Goal: Task Accomplishment & Management: Manage account settings

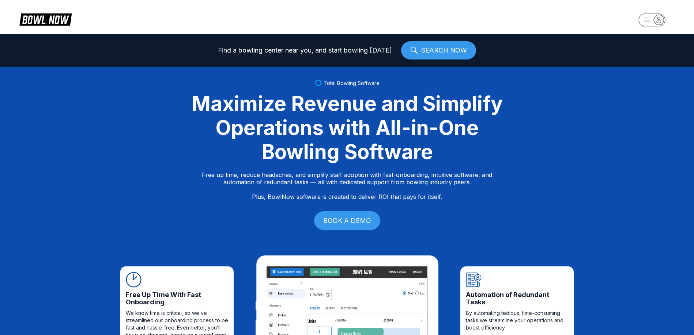
click at [660, 19] on icon "button" at bounding box center [658, 20] width 10 height 10
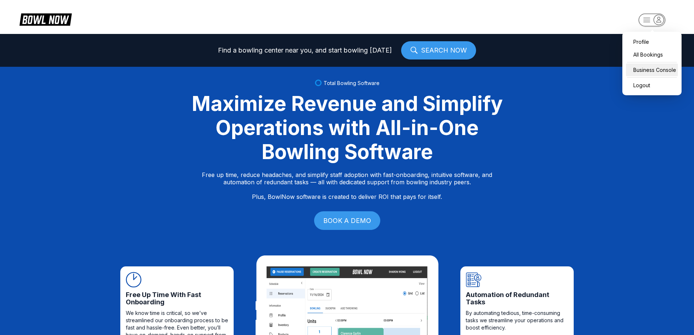
click at [646, 72] on div "Business Console" at bounding box center [652, 70] width 52 height 13
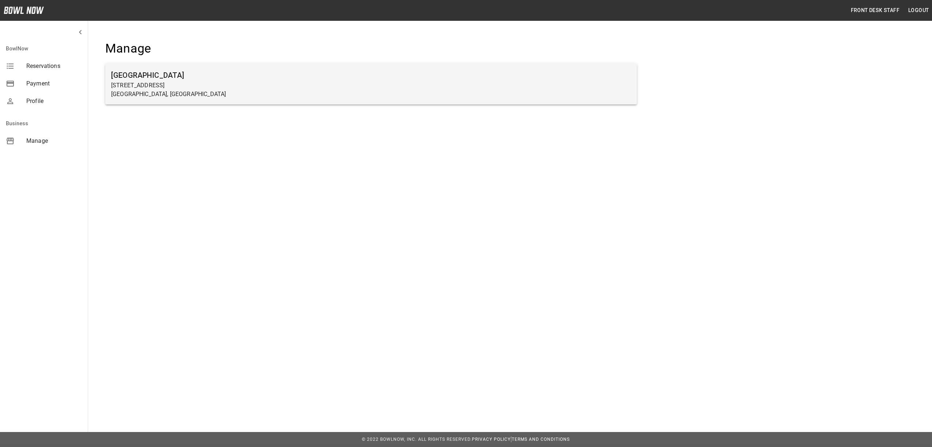
click at [130, 76] on h6 "[GEOGRAPHIC_DATA]" at bounding box center [371, 75] width 520 height 12
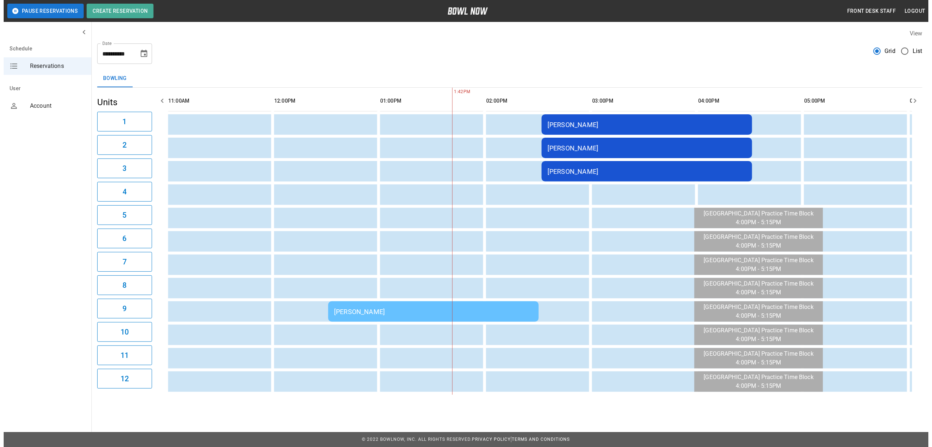
scroll to position [0, 212]
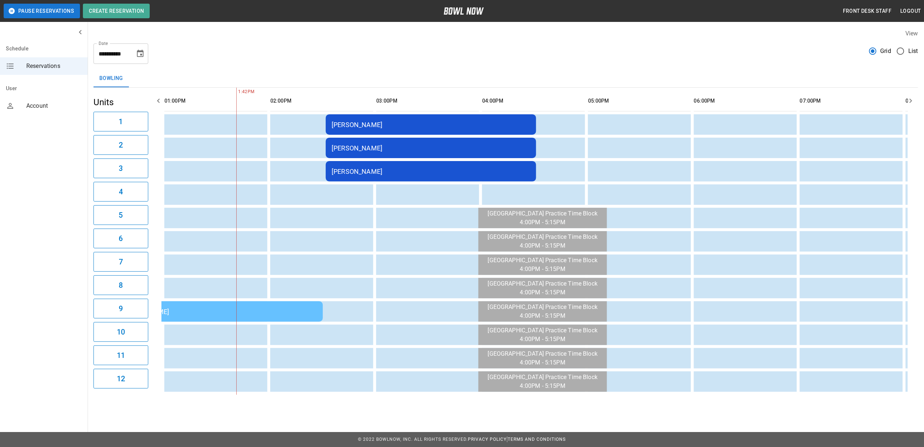
click at [397, 129] on div "[PERSON_NAME]" at bounding box center [431, 125] width 199 height 8
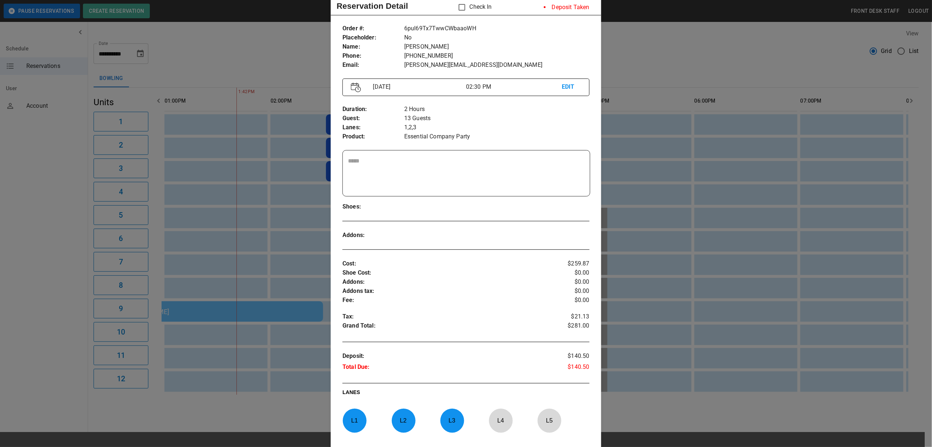
scroll to position [1, 0]
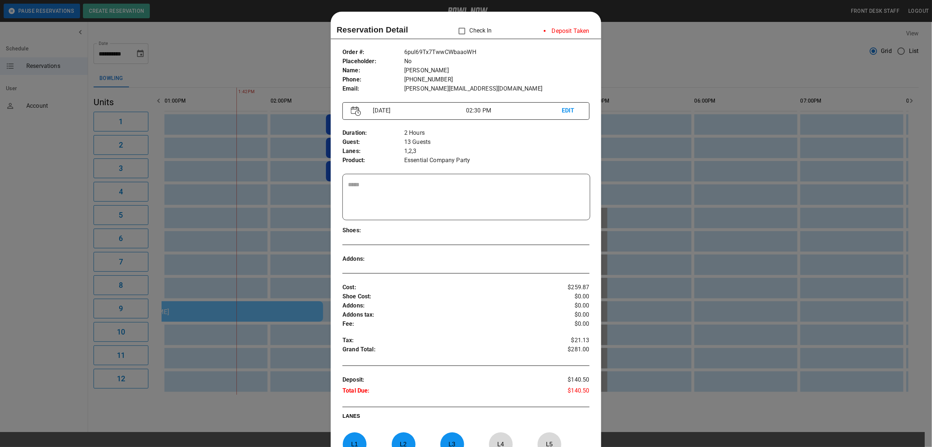
click at [671, 85] on div at bounding box center [466, 223] width 932 height 447
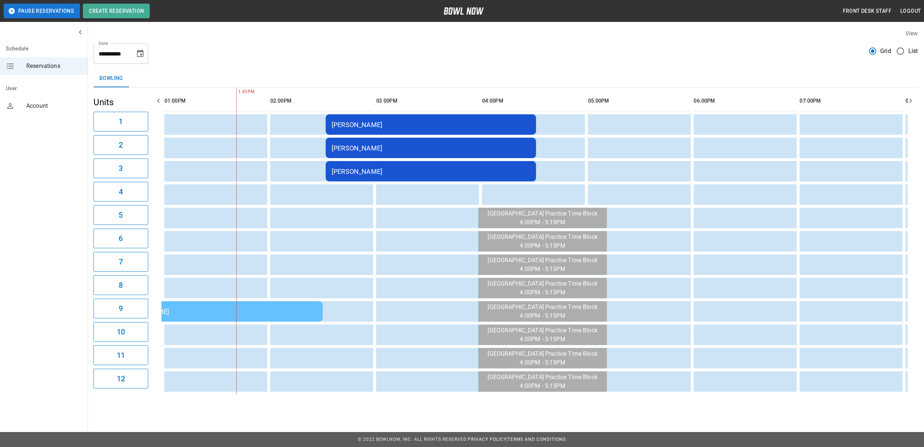
click at [216, 315] on div "[PERSON_NAME]" at bounding box center [217, 312] width 199 height 8
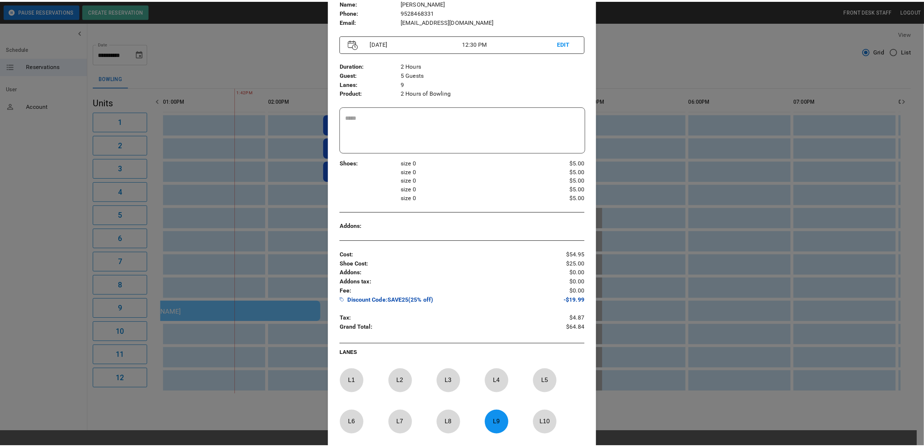
scroll to position [158, 0]
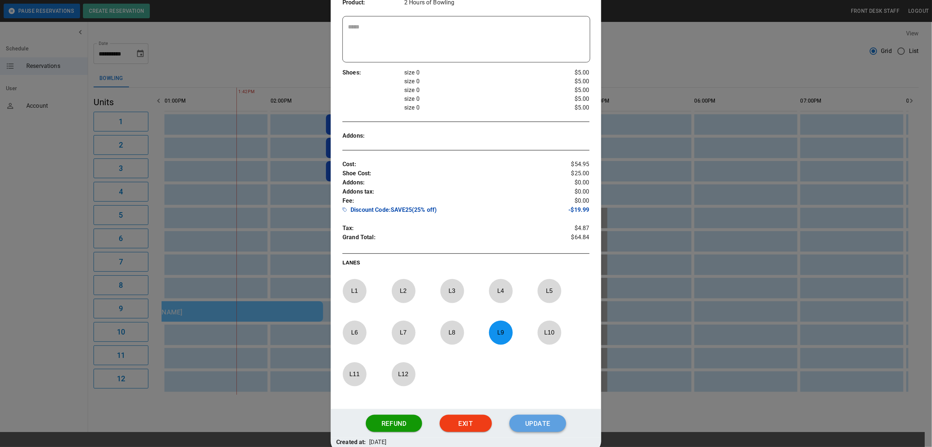
click at [525, 418] on button "Update" at bounding box center [537, 424] width 56 height 18
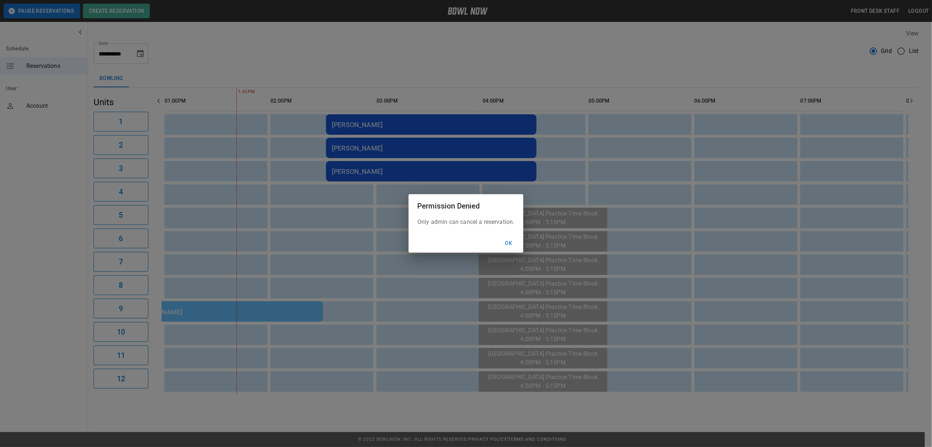
click at [503, 243] on button "Ok" at bounding box center [508, 244] width 23 height 14
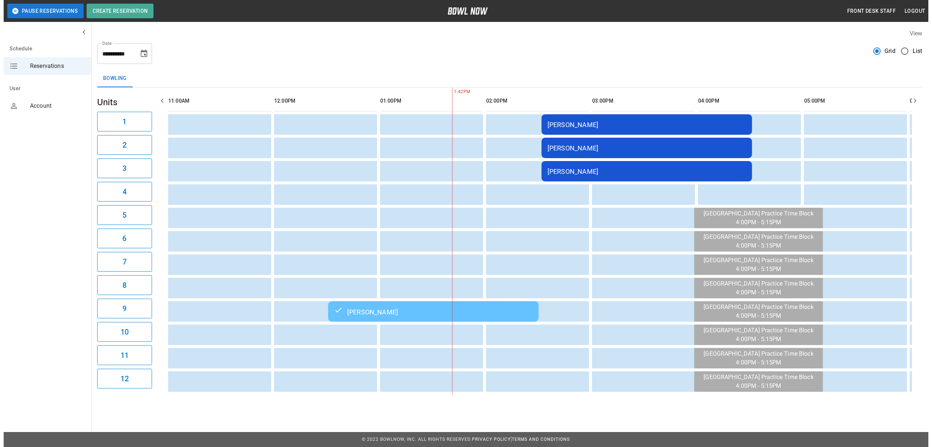
scroll to position [0, 252]
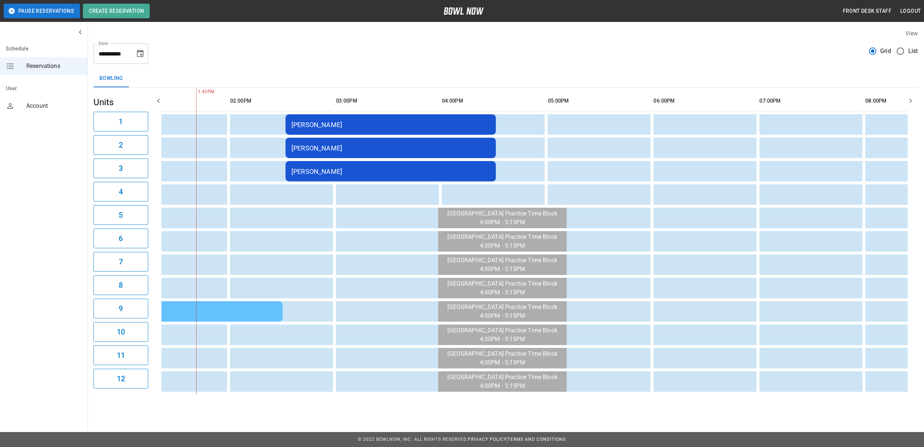
click at [372, 121] on div "[PERSON_NAME]" at bounding box center [391, 125] width 199 height 8
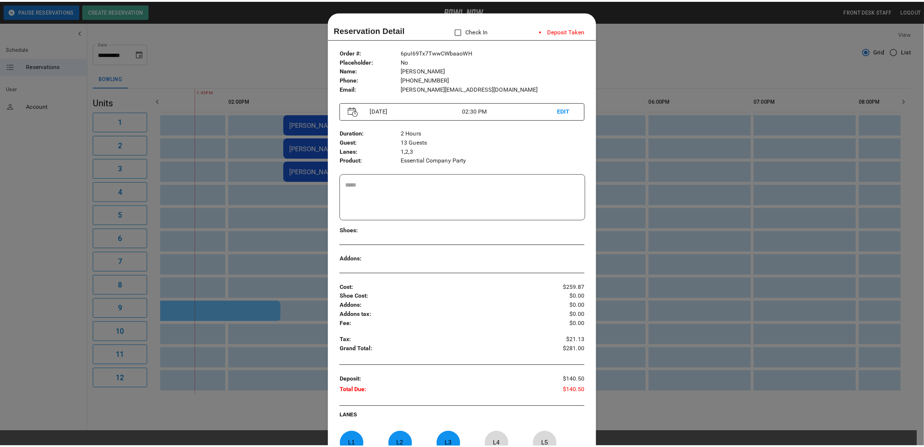
scroll to position [12, 0]
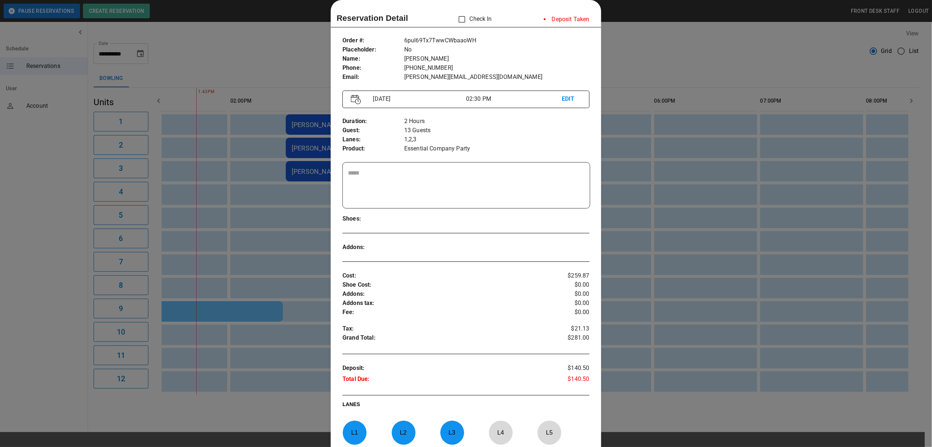
click at [622, 48] on div at bounding box center [466, 223] width 932 height 447
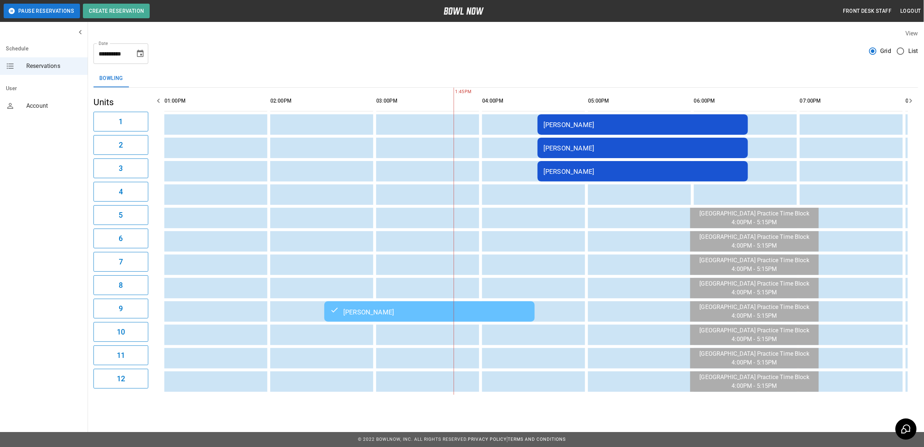
scroll to position [0, 212]
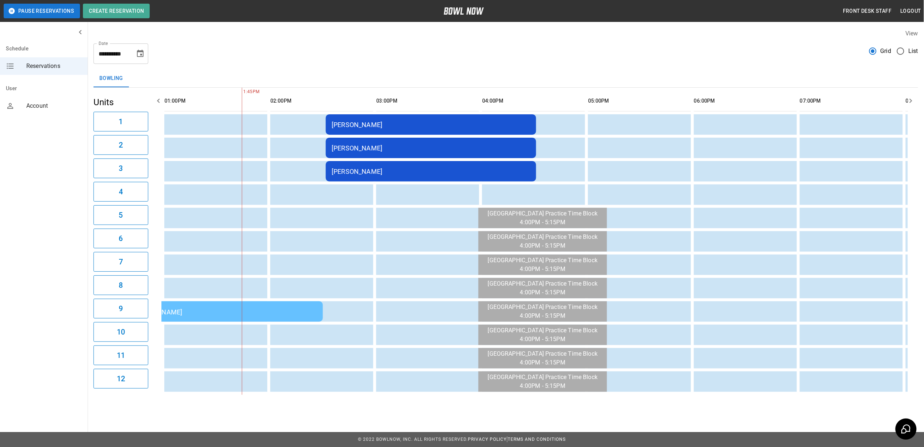
click at [470, 127] on div "[PERSON_NAME]" at bounding box center [431, 125] width 199 height 8
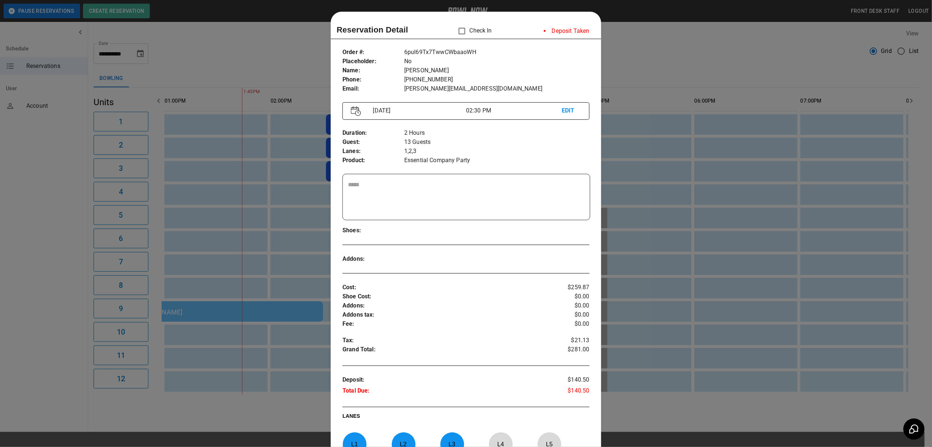
scroll to position [12, 0]
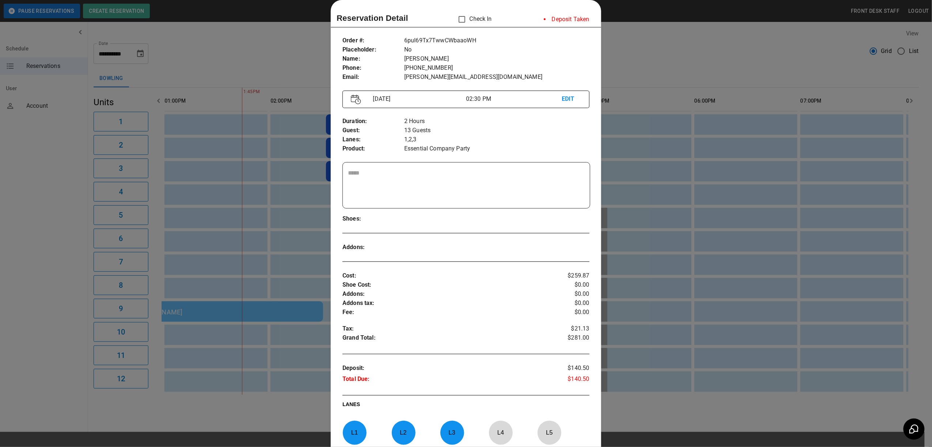
click at [677, 78] on div at bounding box center [466, 223] width 932 height 447
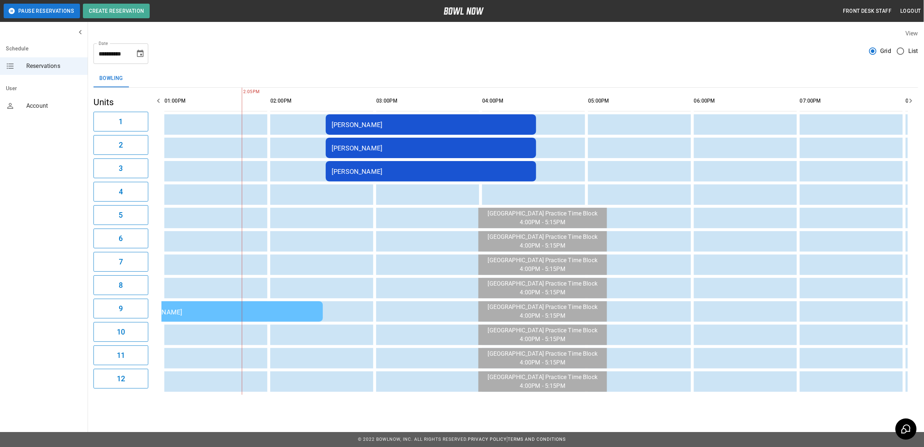
click at [392, 121] on td "[PERSON_NAME]" at bounding box center [431, 124] width 210 height 20
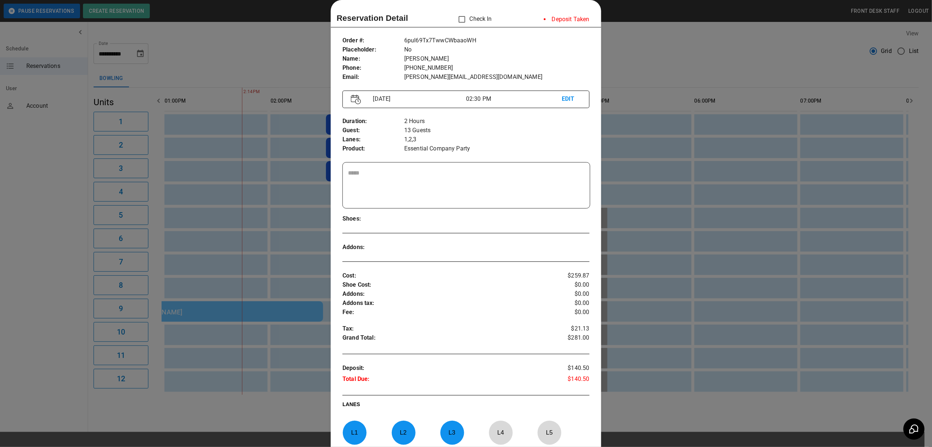
click at [670, 61] on div at bounding box center [466, 223] width 932 height 447
